Goal: Information Seeking & Learning: Learn about a topic

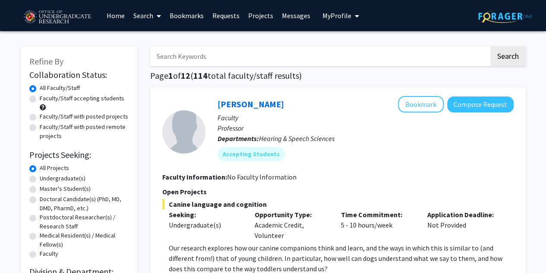
click at [201, 13] on link "Bookmarks" at bounding box center [186, 15] width 43 height 30
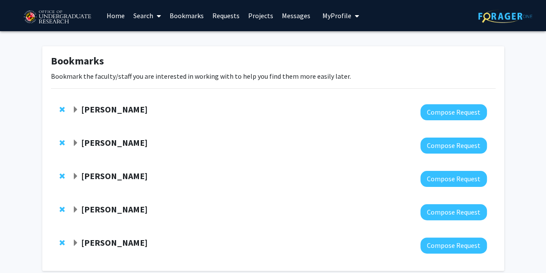
click at [74, 108] on span "Expand Madeleine Youngs Bookmark" at bounding box center [75, 109] width 7 height 7
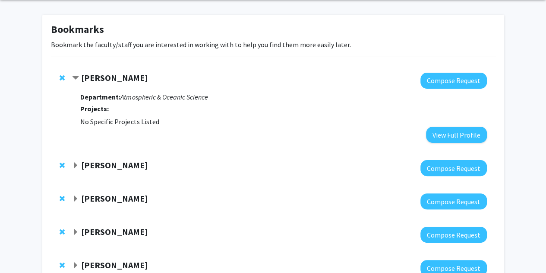
scroll to position [42, 0]
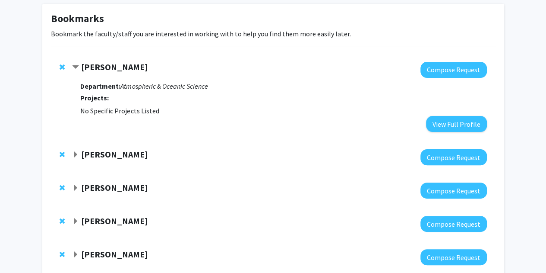
click at [100, 95] on strong "Projects:" at bounding box center [94, 97] width 29 height 9
click at [104, 63] on strong "[PERSON_NAME]" at bounding box center [114, 66] width 67 height 11
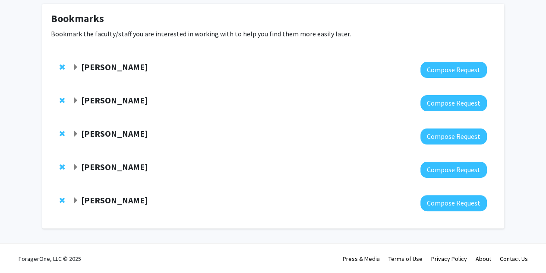
click at [108, 66] on strong "[PERSON_NAME]" at bounding box center [114, 66] width 67 height 11
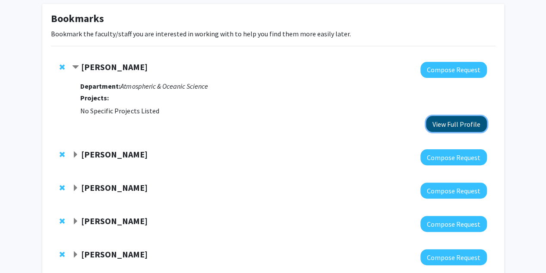
click at [441, 121] on button "View Full Profile" at bounding box center [456, 124] width 61 height 16
click at [125, 164] on div at bounding box center [279, 157] width 415 height 16
click at [121, 157] on strong "[PERSON_NAME]" at bounding box center [114, 154] width 67 height 11
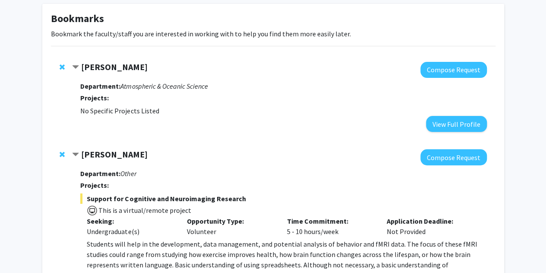
click at [83, 61] on strong "[PERSON_NAME]" at bounding box center [114, 66] width 67 height 11
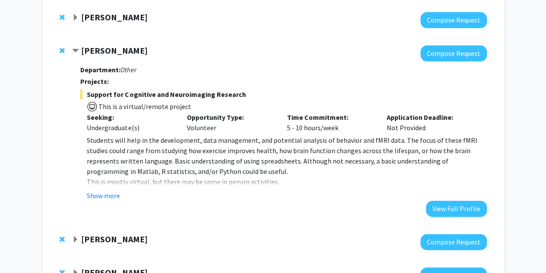
scroll to position [92, 0]
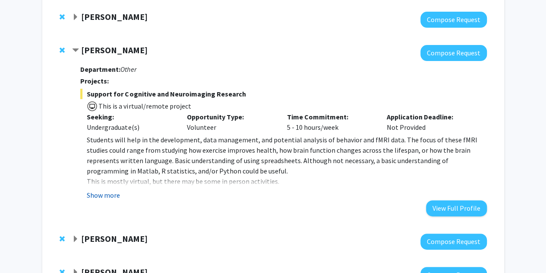
click at [110, 197] on button "Show more" at bounding box center [103, 195] width 33 height 10
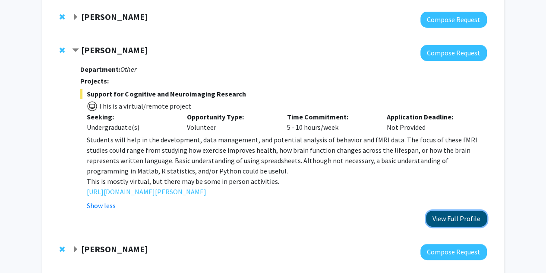
click at [444, 219] on button "View Full Profile" at bounding box center [456, 218] width 61 height 16
click at [78, 47] on span "Contract Jeremy Purcell Bookmark" at bounding box center [75, 50] width 7 height 7
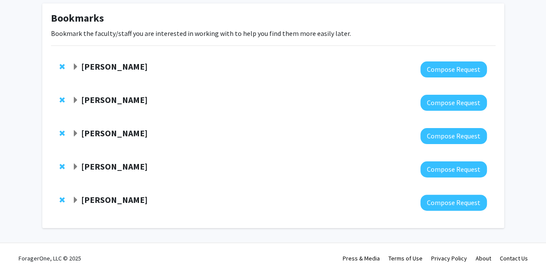
click at [60, 101] on span "Remove Jeremy Purcell from bookmarks" at bounding box center [62, 99] width 5 height 7
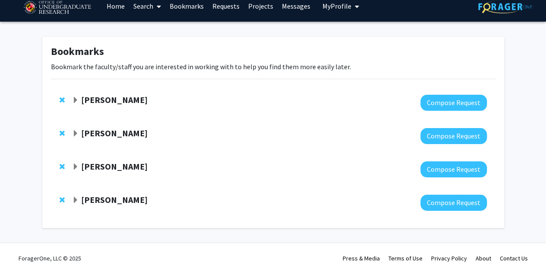
click at [64, 98] on span "Remove Madeleine Youngs from bookmarks" at bounding box center [62, 99] width 5 height 7
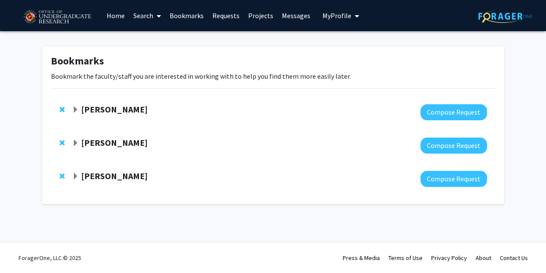
scroll to position [0, 0]
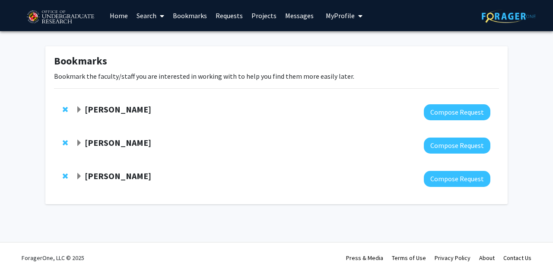
click at [97, 111] on strong "[PERSON_NAME]" at bounding box center [118, 109] width 67 height 11
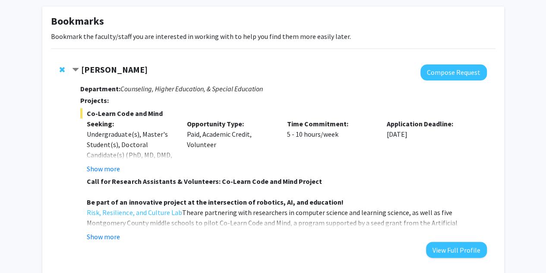
scroll to position [44, 0]
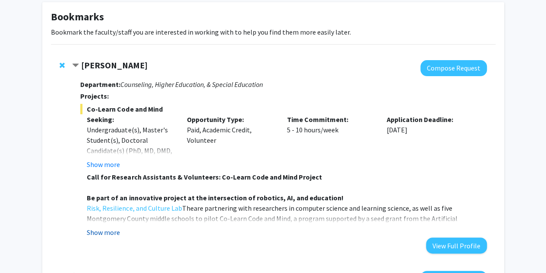
click at [118, 233] on button "Show more" at bounding box center [103, 232] width 33 height 10
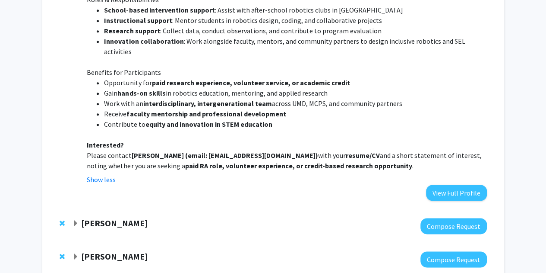
scroll to position [462, 0]
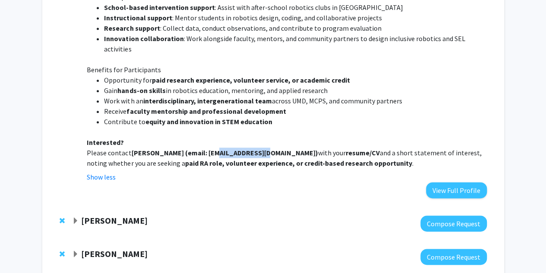
drag, startPoint x: 261, startPoint y: 142, endPoint x: 208, endPoint y: 142, distance: 53.1
click at [208, 148] on strong "[PERSON_NAME] (email: [EMAIL_ADDRESS][DOMAIN_NAME])" at bounding box center [224, 152] width 187 height 9
copy strong "[EMAIL_ADDRESS][DOMAIN_NAME]"
click at [304, 158] on strong "paid RA role, volunteer experience, or credit-based research opportunity" at bounding box center [298, 162] width 227 height 9
drag, startPoint x: 184, startPoint y: 139, endPoint x: 131, endPoint y: 140, distance: 52.7
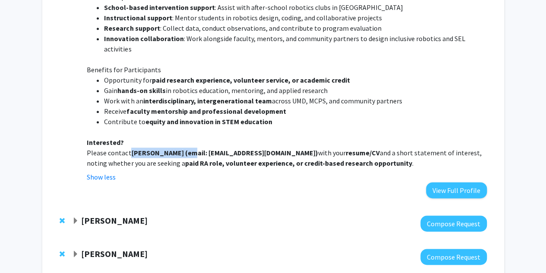
click at [131, 148] on strong "[PERSON_NAME] (email: [EMAIL_ADDRESS][DOMAIN_NAME])" at bounding box center [224, 152] width 187 height 9
copy strong "[PERSON_NAME]"
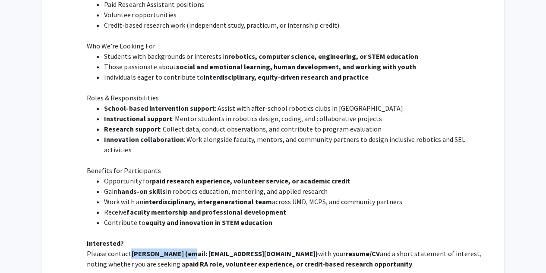
scroll to position [360, 0]
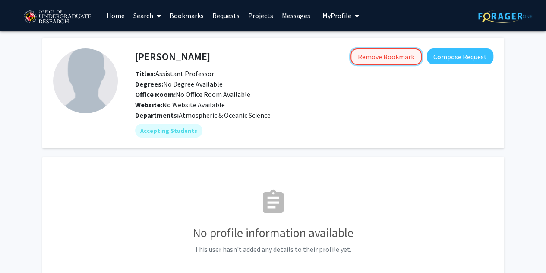
click at [400, 60] on button "Remove Bookmark" at bounding box center [386, 56] width 71 height 16
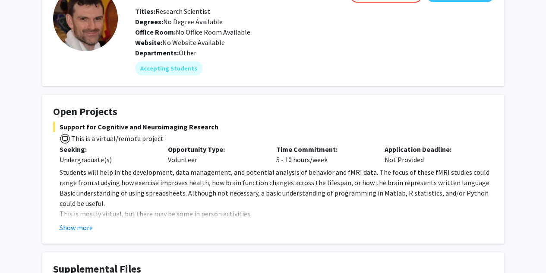
scroll to position [67, 0]
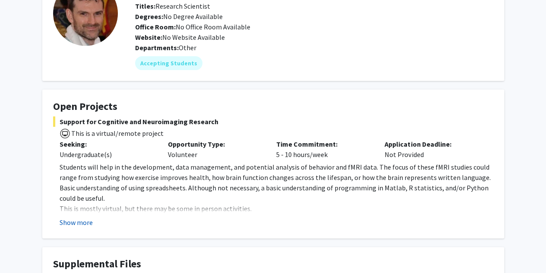
click at [79, 224] on button "Show more" at bounding box center [76, 222] width 33 height 10
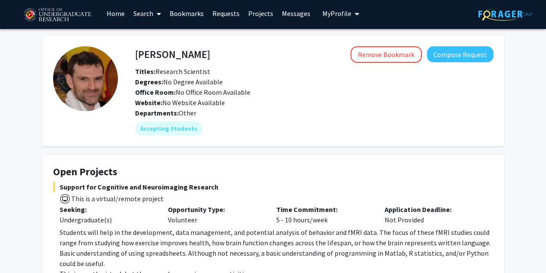
scroll to position [0, 0]
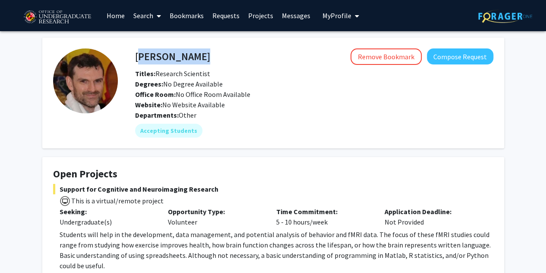
drag, startPoint x: 202, startPoint y: 54, endPoint x: 134, endPoint y: 54, distance: 67.8
click at [134, 54] on div "Jeremy Purcell Remove Bookmark Compose Request" at bounding box center [314, 56] width 371 height 16
drag, startPoint x: 223, startPoint y: 50, endPoint x: 135, endPoint y: 55, distance: 87.8
click at [135, 55] on div "Jeremy Purcell Remove Bookmark Compose Request" at bounding box center [314, 56] width 371 height 16
copy h4 "[PERSON_NAME]"
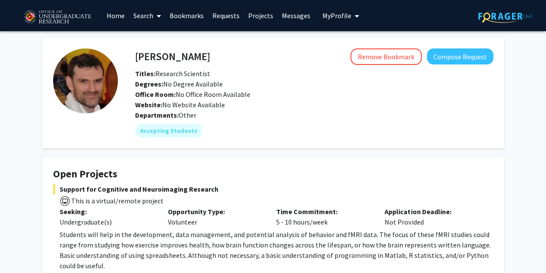
click at [251, 99] on div "Office Room: No Office Room Available" at bounding box center [314, 94] width 371 height 10
click at [484, 62] on button "Compose Request" at bounding box center [460, 56] width 67 height 16
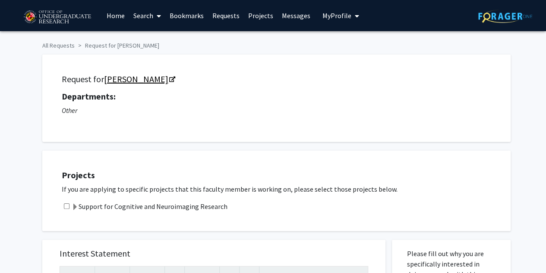
click at [169, 80] on icon "Opens in a new tab" at bounding box center [172, 80] width 6 height 6
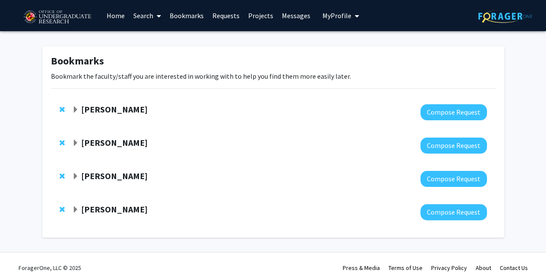
click at [82, 141] on strong "[PERSON_NAME]" at bounding box center [114, 142] width 67 height 11
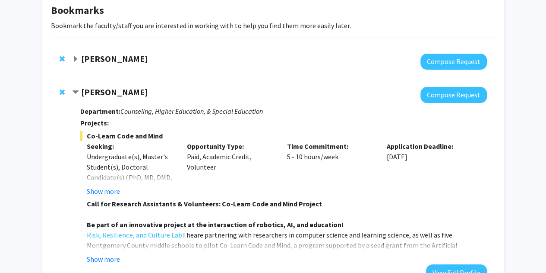
scroll to position [46, 0]
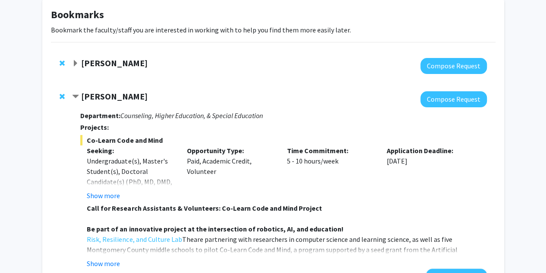
click at [61, 63] on span "Remove Jeremy Purcell from bookmarks" at bounding box center [62, 63] width 5 height 7
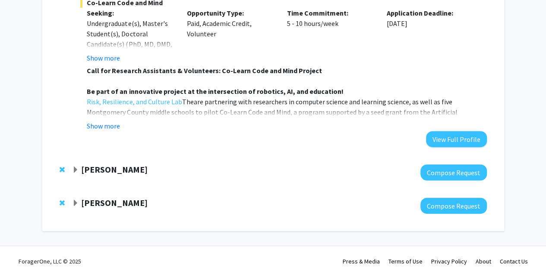
scroll to position [152, 0]
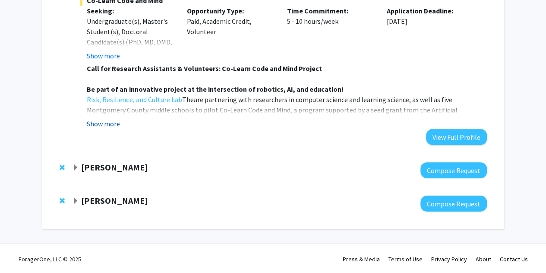
click at [119, 119] on button "Show more" at bounding box center [103, 123] width 33 height 10
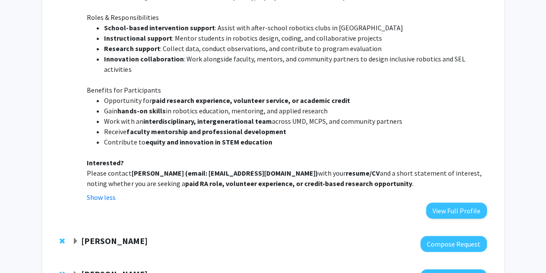
scroll to position [442, 0]
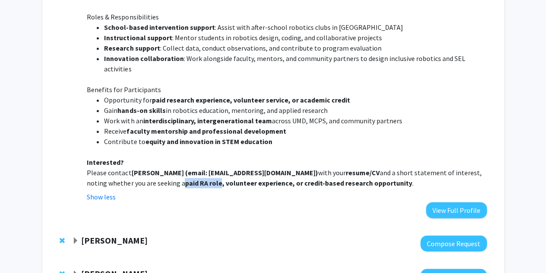
drag, startPoint x: 125, startPoint y: 171, endPoint x: 161, endPoint y: 171, distance: 35.4
click at [161, 171] on p "Please contact [PERSON_NAME] (email: [PERSON_NAME][EMAIL_ADDRESS][DOMAIN_NAME])…" at bounding box center [287, 177] width 400 height 21
copy strong "paid RA role"
click at [216, 115] on li "Work with an interdisciplinary, intergenerational team across UMD, MCPS, and co…" at bounding box center [295, 120] width 383 height 10
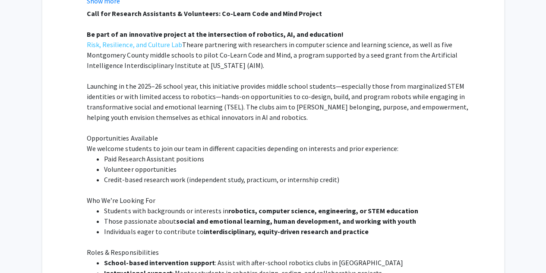
scroll to position [207, 0]
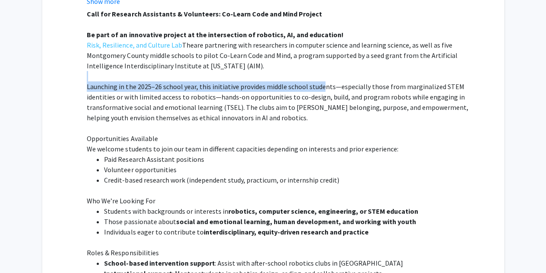
drag, startPoint x: 278, startPoint y: 79, endPoint x: 321, endPoint y: 87, distance: 43.4
click at [321, 87] on div "Call for Research Assistants & Volunteers: Co-Learn Code and Mind Project Be pa…" at bounding box center [287, 216] width 400 height 415
click at [321, 87] on span "Launching in the 2025–26 school year, this initiative provides middle school st…" at bounding box center [277, 102] width 381 height 40
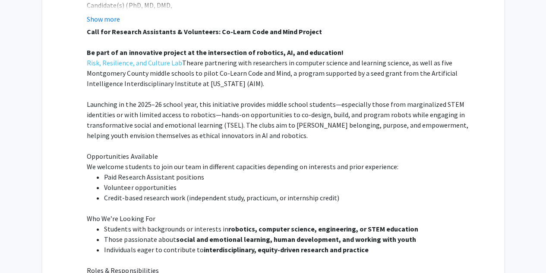
scroll to position [187, 0]
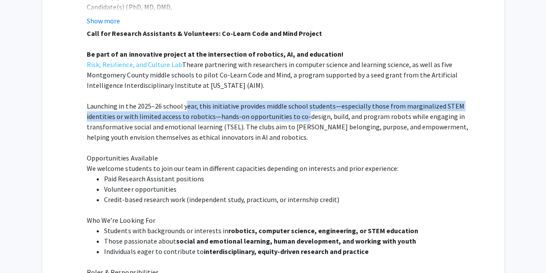
drag, startPoint x: 185, startPoint y: 109, endPoint x: 272, endPoint y: 115, distance: 87.5
click at [272, 115] on span "Launching in the 2025–26 school year, this initiative provides middle school st…" at bounding box center [277, 121] width 381 height 40
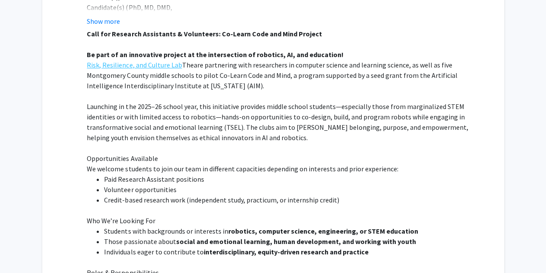
scroll to position [0, 0]
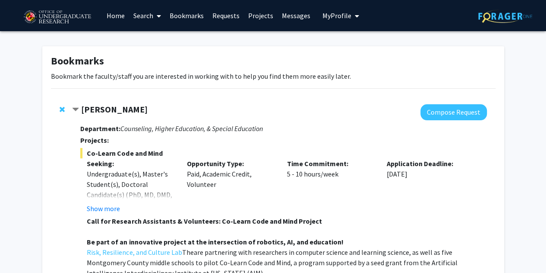
click at [61, 106] on span "Remove Chunyan Yang from bookmarks" at bounding box center [62, 109] width 5 height 7
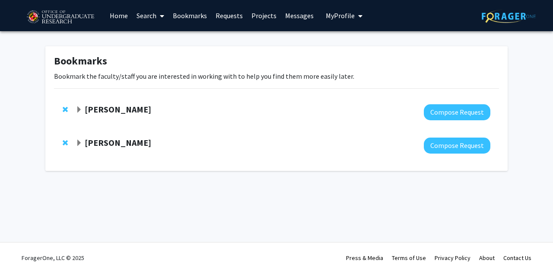
click at [105, 106] on strong "[PERSON_NAME]" at bounding box center [118, 109] width 67 height 11
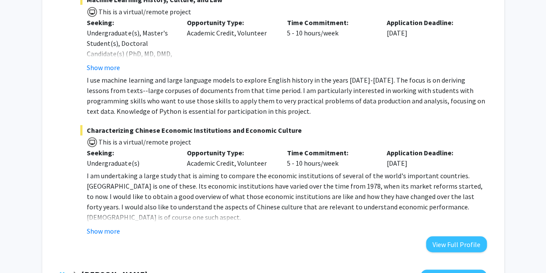
scroll to position [187, 0]
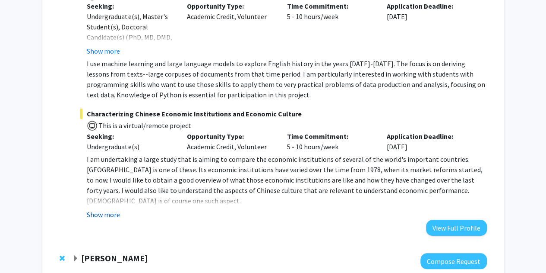
click at [104, 213] on button "Show more" at bounding box center [103, 214] width 33 height 10
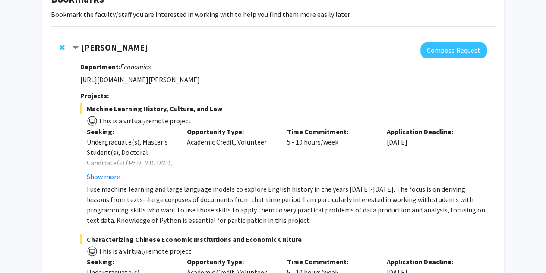
scroll to position [0, 0]
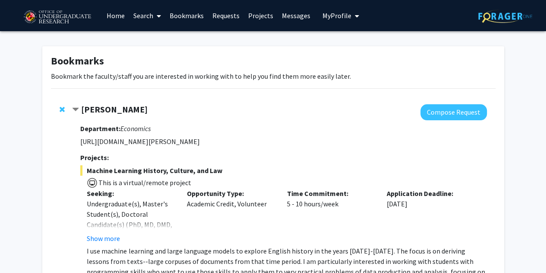
click at [64, 108] on span "Remove Peter Murrell from bookmarks" at bounding box center [62, 109] width 5 height 7
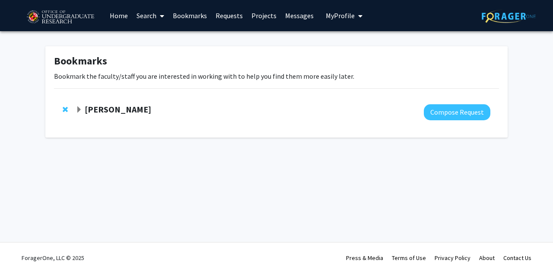
click at [112, 109] on strong "[PERSON_NAME]" at bounding box center [118, 109] width 67 height 11
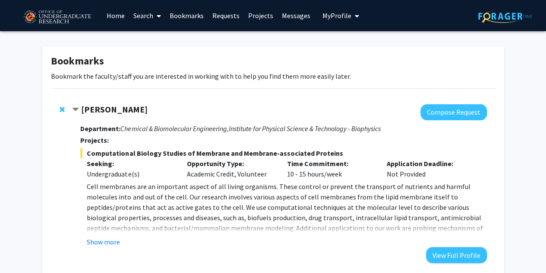
scroll to position [52, 0]
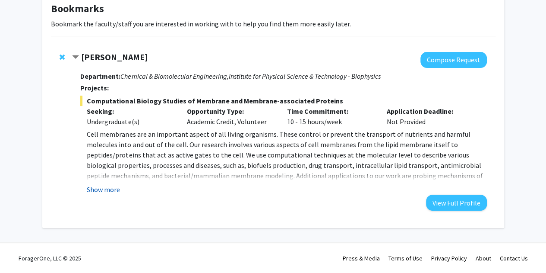
click at [108, 190] on button "Show more" at bounding box center [103, 189] width 33 height 10
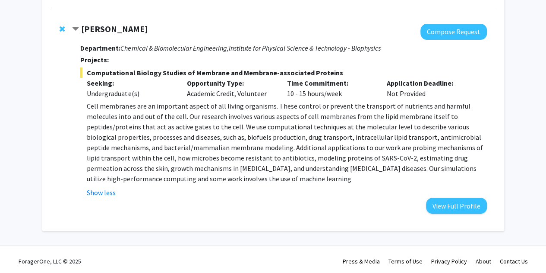
scroll to position [81, 0]
click at [233, 152] on p "Cell membranes are an important aspect of all living organisms. These control o…" at bounding box center [287, 141] width 400 height 83
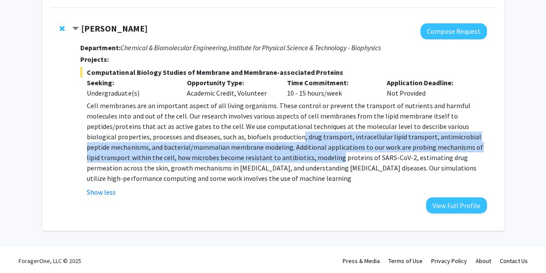
drag, startPoint x: 233, startPoint y: 152, endPoint x: 209, endPoint y: 134, distance: 30.8
click at [209, 134] on p "Cell membranes are an important aspect of all living organisms. These control o…" at bounding box center [287, 141] width 400 height 83
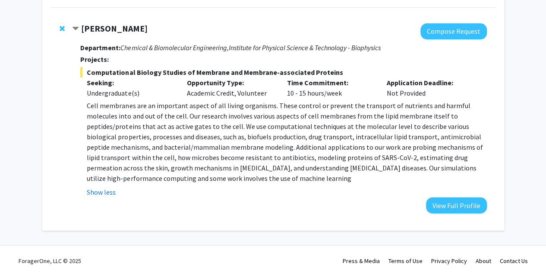
click at [62, 25] on span "Remove Jeffery Klauda from bookmarks" at bounding box center [62, 28] width 5 height 7
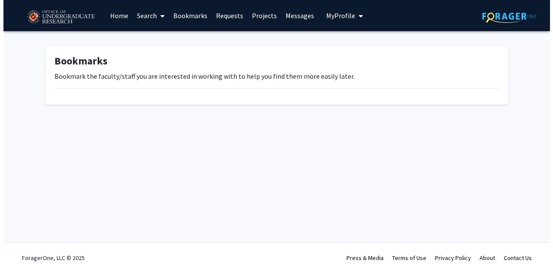
scroll to position [0, 0]
